Goal: Task Accomplishment & Management: Use online tool/utility

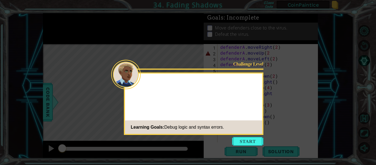
click at [259, 99] on div "Challenge Level Learning Goals: Debug logic and syntax errors." at bounding box center [194, 103] width 140 height 62
click at [256, 141] on button "Start" at bounding box center [247, 141] width 31 height 9
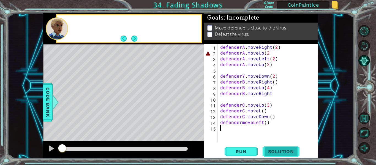
click at [297, 154] on span "Solution" at bounding box center [281, 152] width 37 height 6
click at [291, 153] on span "Solution" at bounding box center [281, 152] width 37 height 6
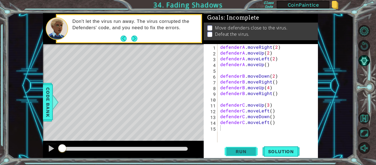
click at [248, 155] on button "Run" at bounding box center [241, 151] width 33 height 11
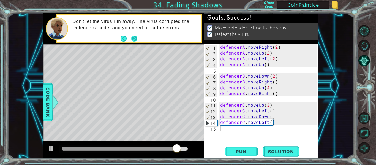
click at [135, 40] on button "Next" at bounding box center [134, 39] width 6 height 6
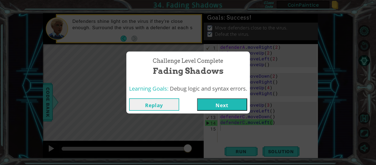
click at [150, 109] on button "Replay" at bounding box center [154, 104] width 50 height 12
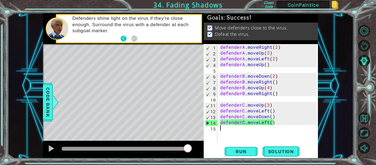
click at [126, 38] on button "Back" at bounding box center [126, 39] width 11 height 6
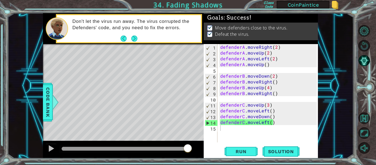
click at [126, 38] on button "Back" at bounding box center [126, 39] width 11 height 6
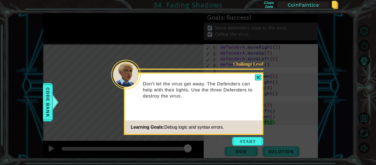
click at [263, 78] on div "Challenge Level Don't let the virus get away. The Defenders can help with their…" at bounding box center [194, 103] width 140 height 62
click at [260, 78] on div at bounding box center [258, 77] width 7 height 6
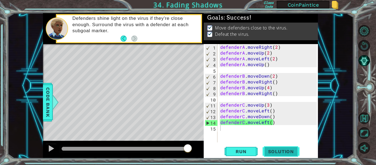
click at [278, 154] on span "Solution" at bounding box center [281, 152] width 37 height 6
